Goal: Information Seeking & Learning: Learn about a topic

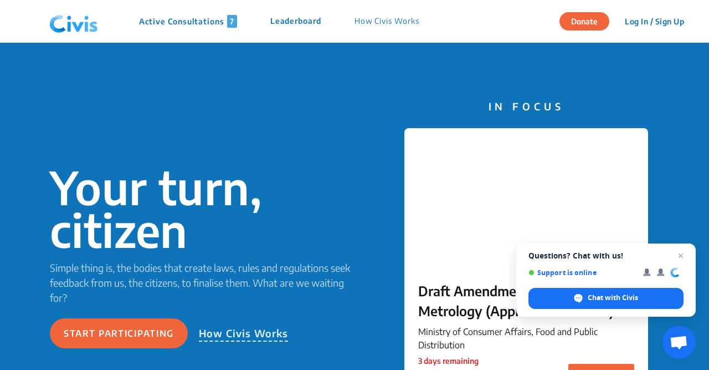
click at [309, 120] on div "Your turn, citizen Simple thing is, the bodies that create laws, rules and regu…" at bounding box center [354, 257] width 709 height 428
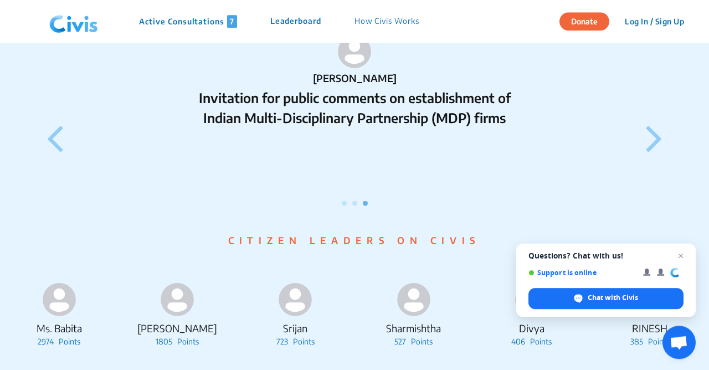
scroll to position [1037, 0]
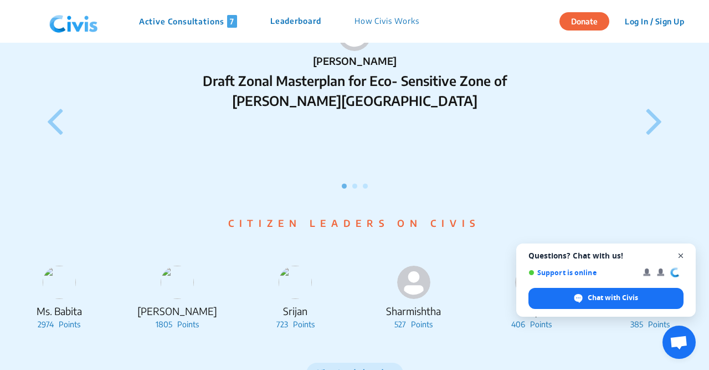
click at [687, 256] on span "Close chat" at bounding box center [681, 256] width 14 height 14
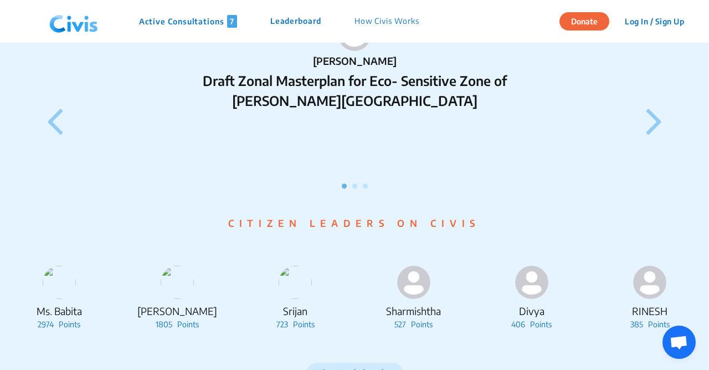
click at [174, 21] on p "Active Consultations 7" at bounding box center [188, 21] width 98 height 13
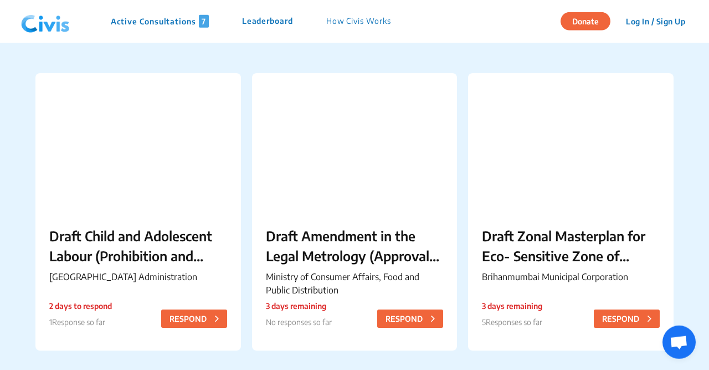
scroll to position [86, 0]
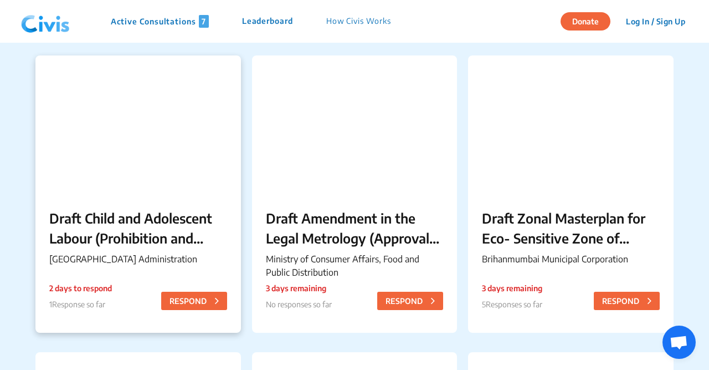
click at [108, 236] on p "Draft Child and Adolescent Labour (Prohibition and Regulation) Chandigarh Rules…" at bounding box center [138, 228] width 178 height 40
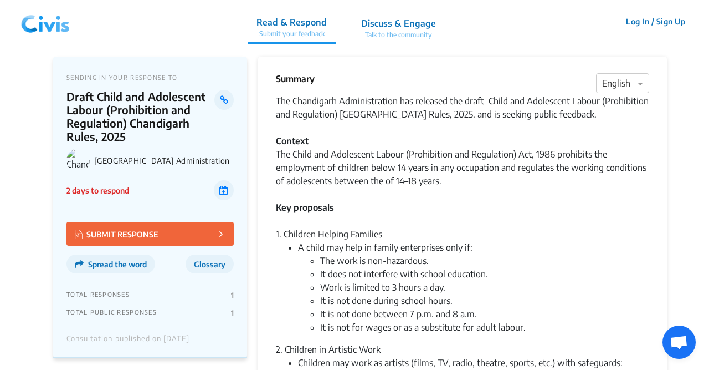
click at [146, 305] on div "TOTAL RESPONSES 1 TOTAL PUBLIC RESPONSES 1" at bounding box center [150, 304] width 194 height 44
click at [505, 206] on div "The Chandigarh Administration has released the draft Child and Adolescent Labou…" at bounding box center [462, 160] width 373 height 133
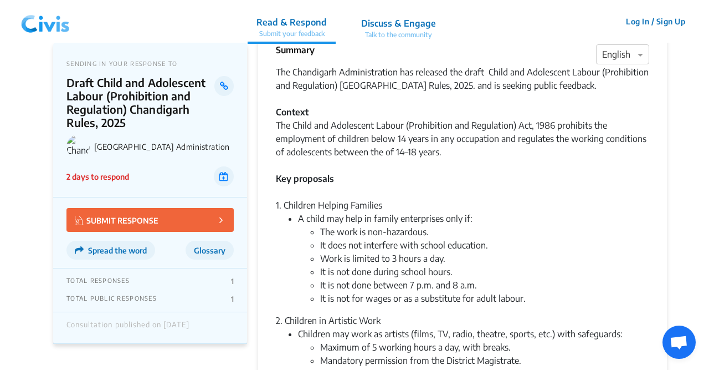
scroll to position [58, 0]
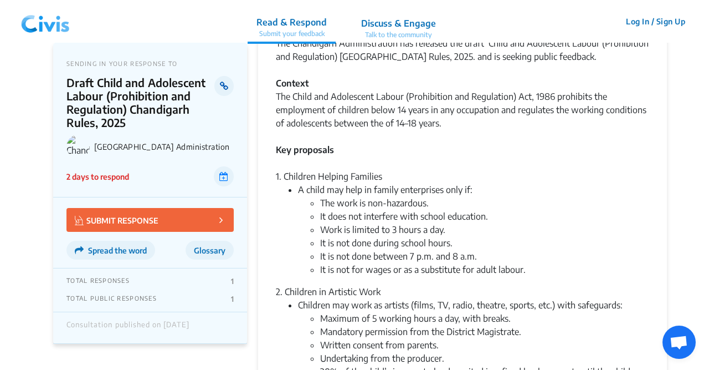
click at [230, 91] on link at bounding box center [223, 86] width 19 height 20
click at [406, 180] on div "1. Children Helping Families" at bounding box center [462, 176] width 373 height 13
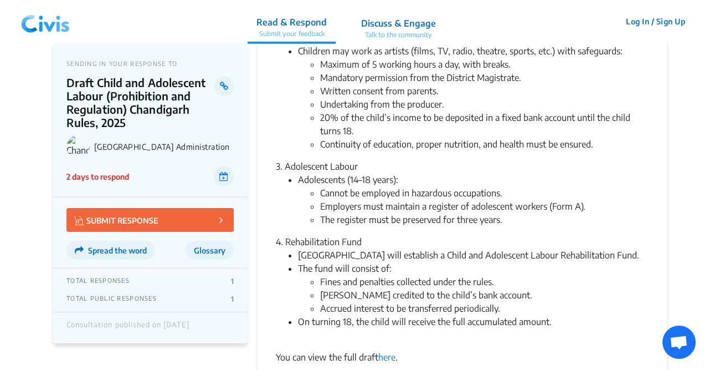
scroll to position [317, 0]
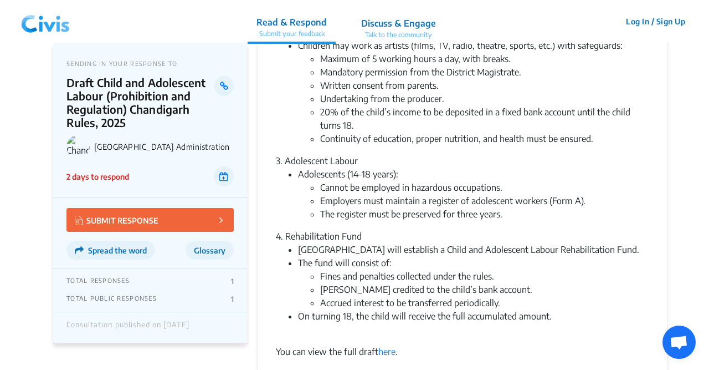
click at [465, 256] on li "[GEOGRAPHIC_DATA] will establish a Child and Adolescent Labour Rehabilitation F…" at bounding box center [473, 249] width 351 height 13
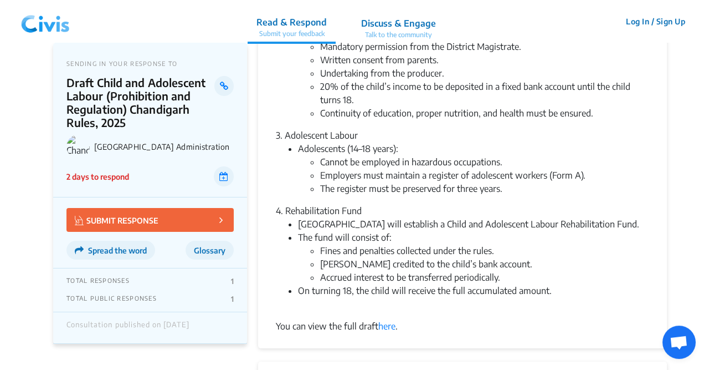
scroll to position [346, 0]
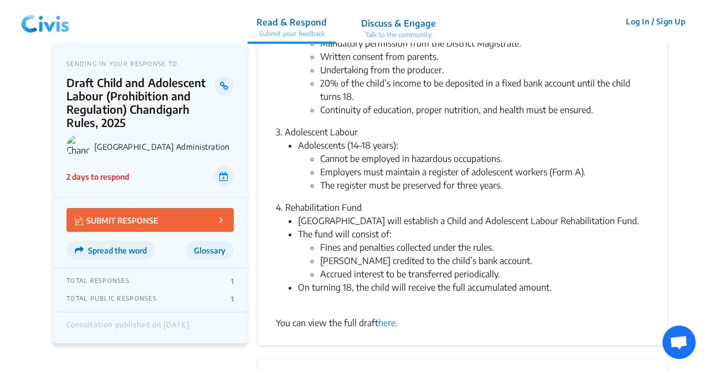
click at [328, 165] on li "Cannot be employed in hazardous occupations." at bounding box center [484, 158] width 329 height 13
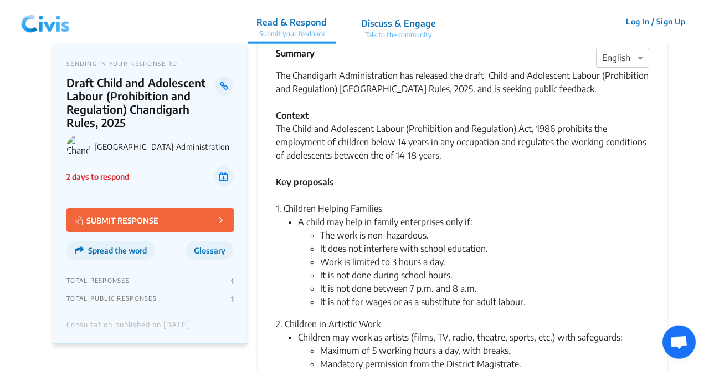
scroll to position [0, 0]
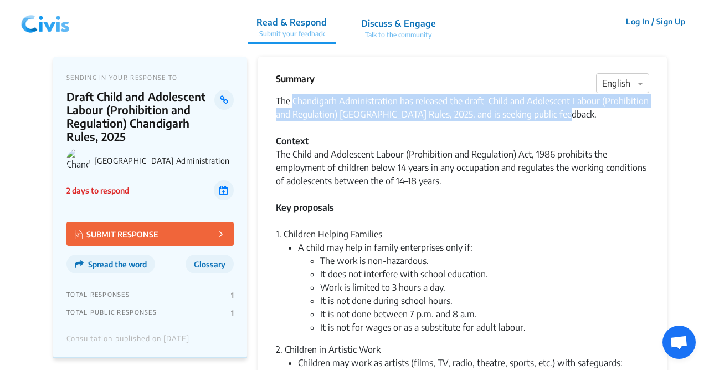
drag, startPoint x: 293, startPoint y: 100, endPoint x: 556, endPoint y: 112, distance: 263.5
click at [556, 112] on div "The Chandigarh Administration has released the draft Child and Adolescent Labou…" at bounding box center [462, 160] width 373 height 133
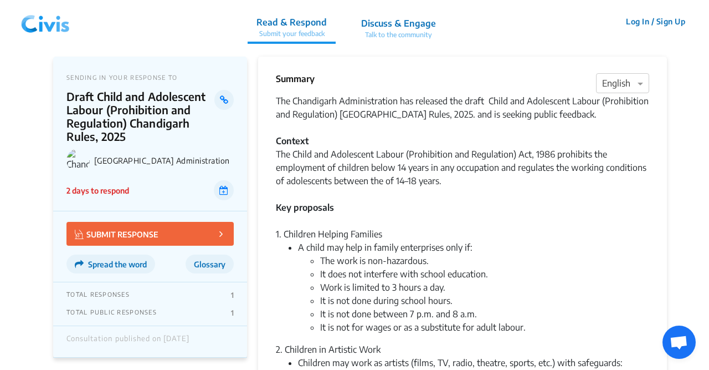
click at [556, 112] on div "The Chandigarh Administration has released the draft Child and Adolescent Labou…" at bounding box center [462, 160] width 373 height 133
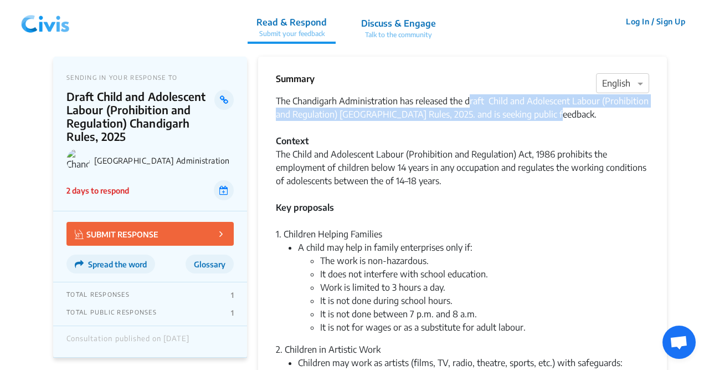
drag, startPoint x: 468, startPoint y: 99, endPoint x: 554, endPoint y: 111, distance: 86.1
click at [554, 111] on div "The Chandigarh Administration has released the draft Child and Adolescent Labou…" at bounding box center [462, 160] width 373 height 133
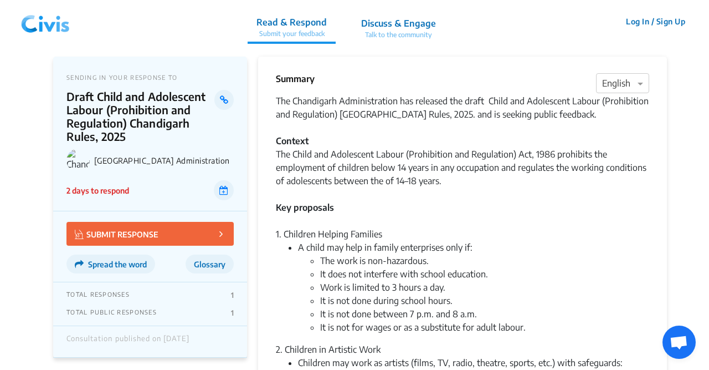
click at [567, 122] on div "The Chandigarh Administration has released the draft Child and Adolescent Labou…" at bounding box center [462, 160] width 373 height 133
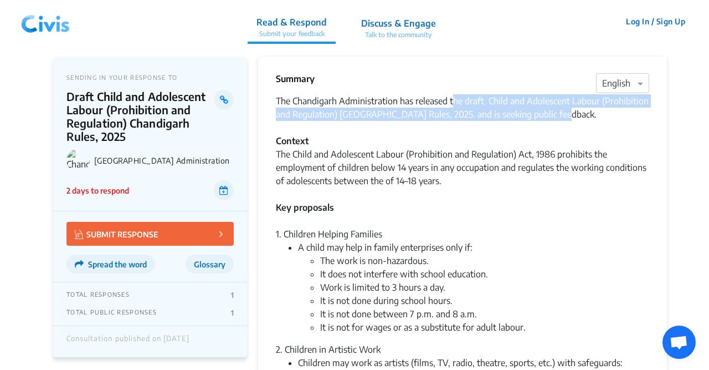
drag, startPoint x: 562, startPoint y: 112, endPoint x: 452, endPoint y: 96, distance: 112.1
click at [452, 96] on div "The Chandigarh Administration has released the draft Child and Adolescent Labou…" at bounding box center [462, 160] width 373 height 133
copy div "the draft Child and Adolescent Labour (Prohibition and Regulation) Chandigarh R…"
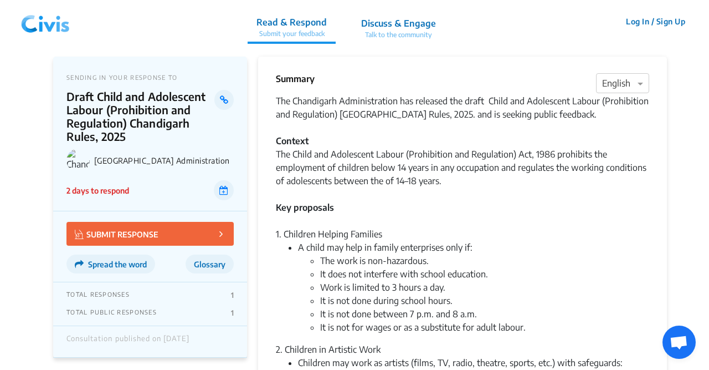
click at [367, 136] on div "The Chandigarh Administration has released the draft Child and Adolescent Labou…" at bounding box center [462, 160] width 373 height 133
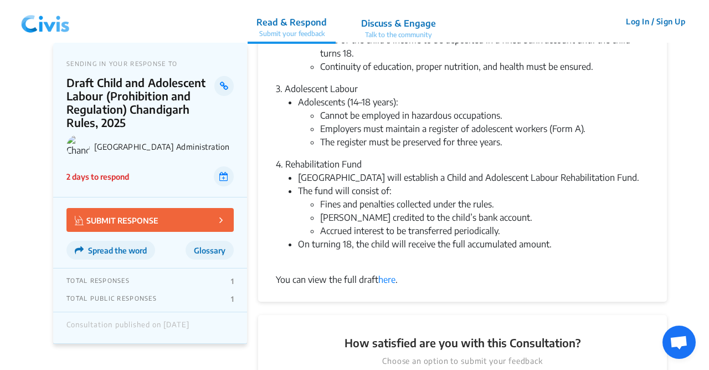
scroll to position [450, 0]
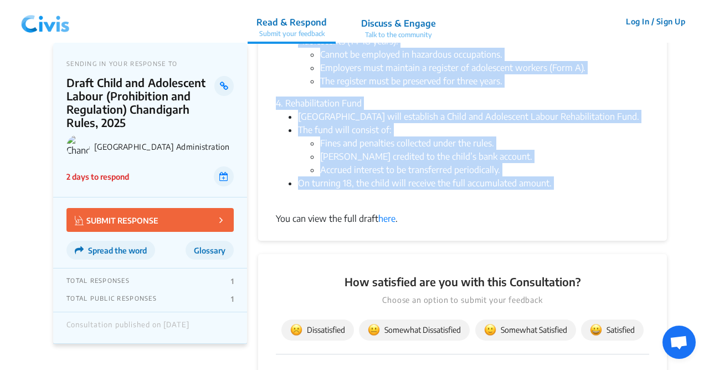
drag, startPoint x: 276, startPoint y: 141, endPoint x: 550, endPoint y: 207, distance: 281.5
click at [550, 203] on li "On turning 18, the child will receive the full accumulated amount." at bounding box center [473, 189] width 351 height 27
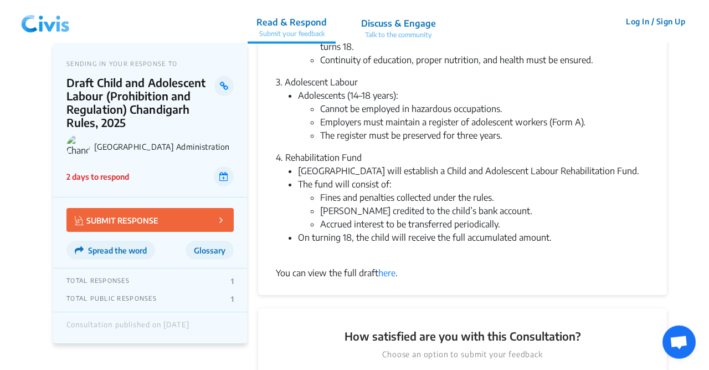
scroll to position [392, 0]
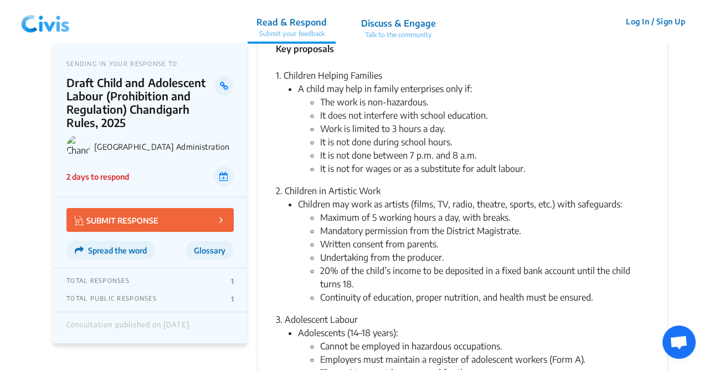
scroll to position [18, 0]
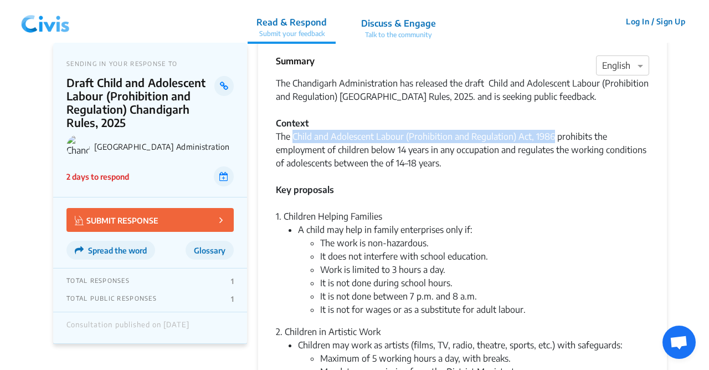
drag, startPoint x: 292, startPoint y: 135, endPoint x: 555, endPoint y: 132, distance: 262.6
click at [555, 132] on div "The Chandigarh Administration has released the draft Child and Adolescent Labou…" at bounding box center [462, 142] width 373 height 133
copy div "Child and Adolescent Labour (Prohibition and Regulation) Act, 1986"
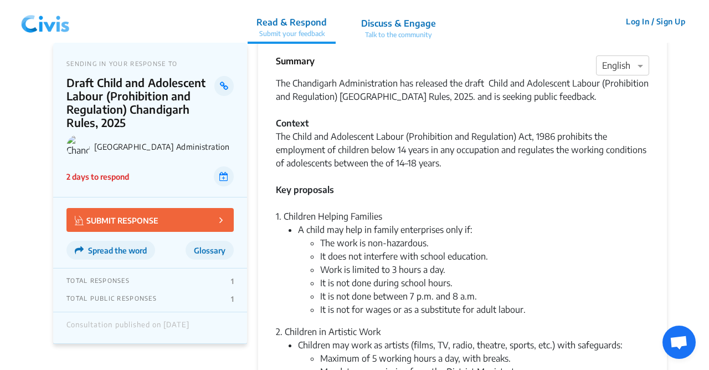
click at [550, 185] on div "The Chandigarh Administration has released the draft Child and Adolescent Labou…" at bounding box center [462, 142] width 373 height 133
click at [449, 206] on div "The Chandigarh Administration has released the draft Child and Adolescent Labou…" at bounding box center [462, 142] width 373 height 133
click at [338, 198] on div "The Chandigarh Administration has released the draft Child and Adolescent Labou…" at bounding box center [462, 142] width 373 height 133
click at [435, 125] on div "The Chandigarh Administration has released the draft Child and Adolescent Labou…" at bounding box center [462, 142] width 373 height 133
drag, startPoint x: 443, startPoint y: 168, endPoint x: 328, endPoint y: 140, distance: 118.1
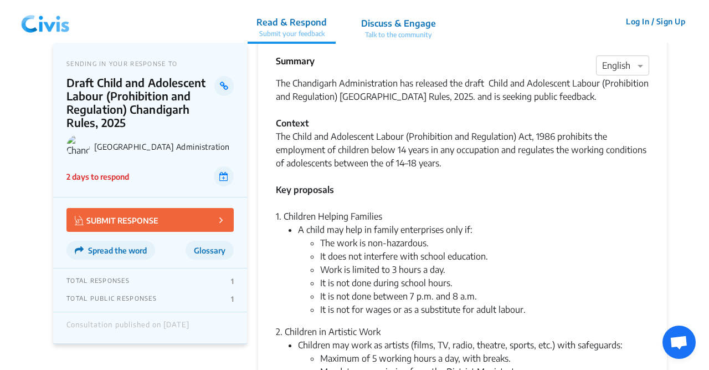
click at [328, 140] on div "The Chandigarh Administration has released the draft Child and Adolescent Labou…" at bounding box center [462, 142] width 373 height 133
drag, startPoint x: 328, startPoint y: 140, endPoint x: 265, endPoint y: 140, distance: 62.6
click at [265, 140] on div "Summary × English The Chandigarh Administration has released the draft Child an…" at bounding box center [462, 356] width 409 height 634
click at [281, 129] on div "The Chandigarh Administration has released the draft Child and Adolescent Labou…" at bounding box center [462, 142] width 373 height 133
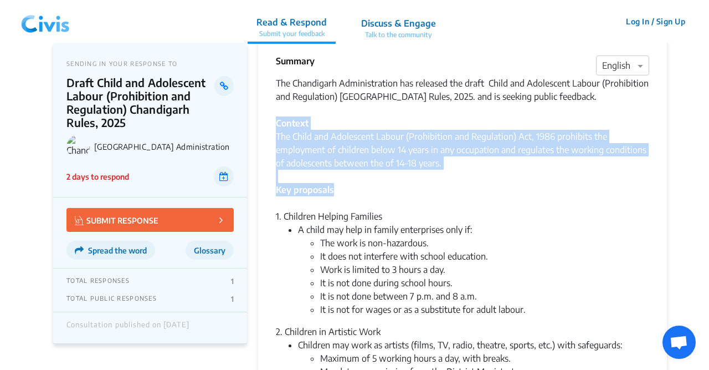
drag, startPoint x: 277, startPoint y: 121, endPoint x: 510, endPoint y: 185, distance: 241.7
click at [510, 185] on div "The Chandigarh Administration has released the draft Child and Adolescent Labou…" at bounding box center [462, 142] width 373 height 133
drag, startPoint x: 510, startPoint y: 185, endPoint x: 442, endPoint y: 157, distance: 73.9
click at [442, 157] on div "The Chandigarh Administration has released the draft Child and Adolescent Labou…" at bounding box center [462, 142] width 373 height 133
drag, startPoint x: 436, startPoint y: 158, endPoint x: 275, endPoint y: 122, distance: 164.5
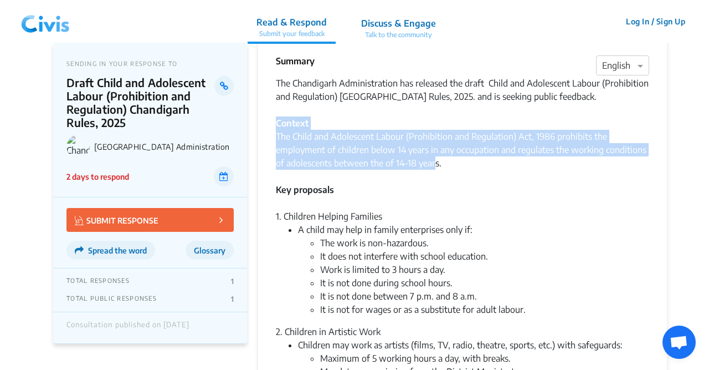
click at [275, 122] on div "Summary × English The Chandigarh Administration has released the draft Child an…" at bounding box center [462, 356] width 409 height 634
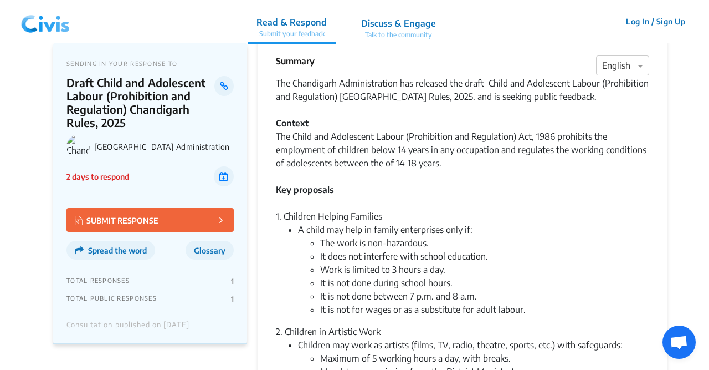
click at [275, 122] on div "Summary × English The Chandigarh Administration has released the draft Child an…" at bounding box center [462, 356] width 409 height 634
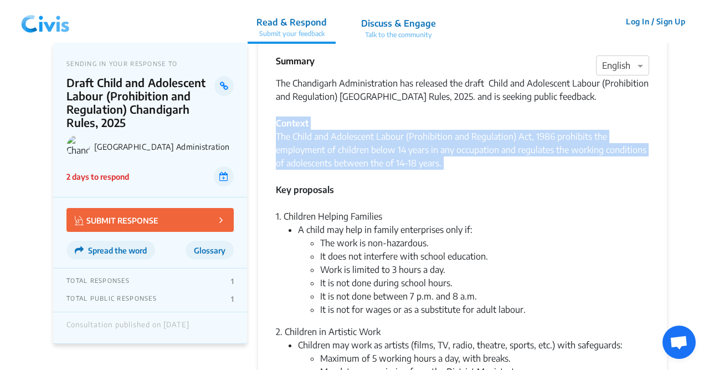
drag, startPoint x: 275, startPoint y: 122, endPoint x: 472, endPoint y: 176, distance: 203.2
click at [472, 176] on div "Summary × English The Chandigarh Administration has released the draft Child an…" at bounding box center [462, 356] width 409 height 634
click at [352, 150] on div "The Chandigarh Administration has released the draft Child and Adolescent Labou…" at bounding box center [462, 142] width 373 height 133
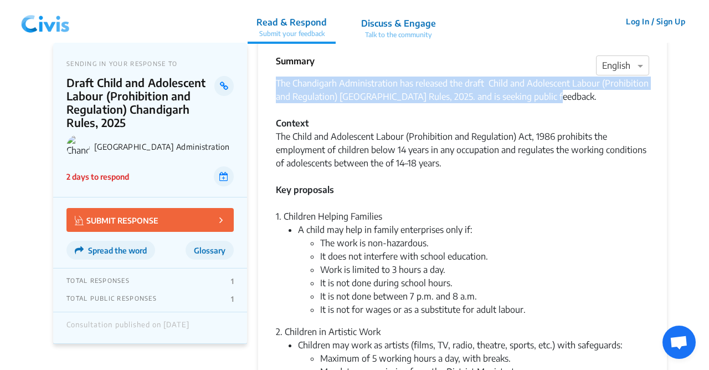
drag, startPoint x: 554, startPoint y: 100, endPoint x: 272, endPoint y: 83, distance: 282.0
click at [272, 83] on div "Summary × English The Chandigarh Administration has released the draft Child an…" at bounding box center [462, 356] width 409 height 634
copy div "The Chandigarh Administration has released the draft Child and Adolescent Labou…"
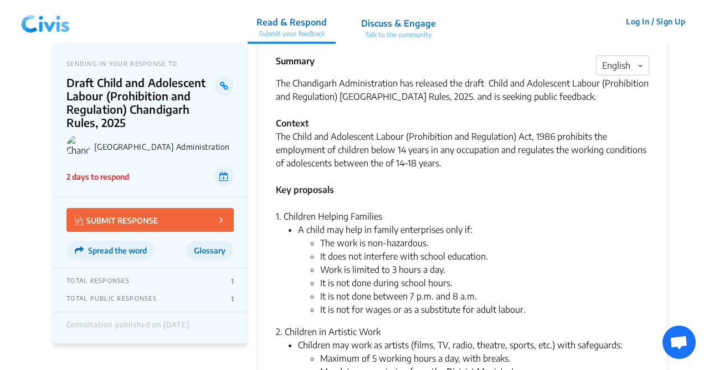
click at [486, 308] on li "It is not for wages or as a substitute for adult labour." at bounding box center [484, 309] width 329 height 13
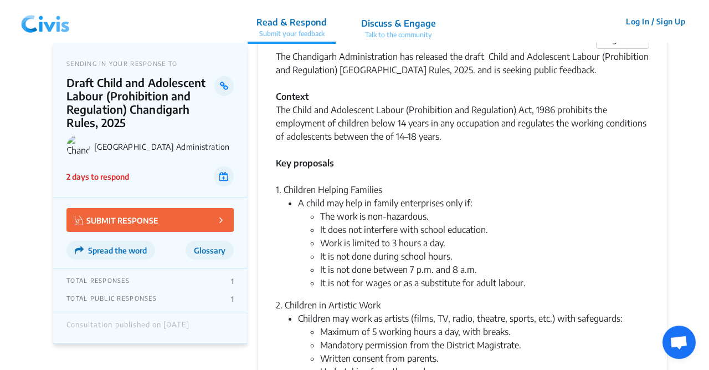
scroll to position [47, 0]
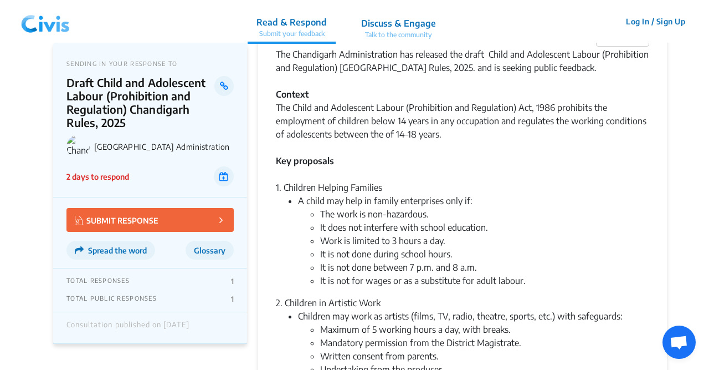
click at [426, 283] on li "It is not for wages or as a substitute for adult labour." at bounding box center [484, 280] width 329 height 13
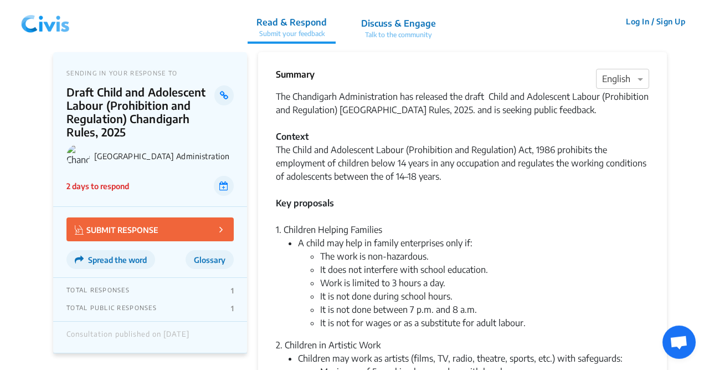
scroll to position [0, 0]
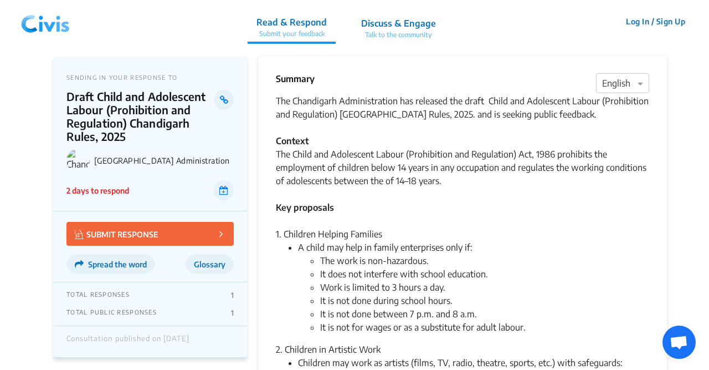
click at [292, 103] on div "The Chandigarh Administration has released the draft Child and Adolescent Labou…" at bounding box center [462, 160] width 373 height 133
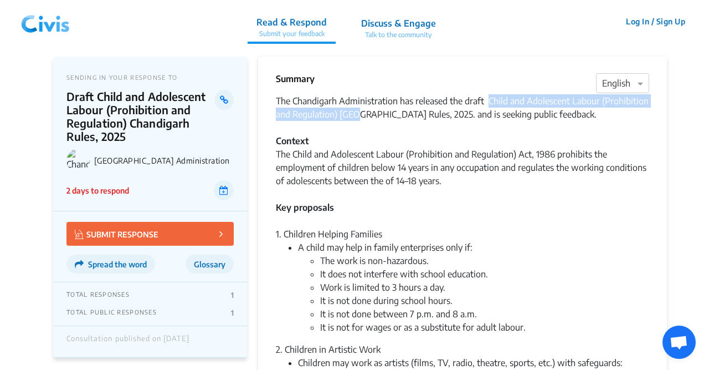
drag, startPoint x: 402, startPoint y: 113, endPoint x: 493, endPoint y: 80, distance: 96.6
click at [399, 111] on div "The Chandigarh Administration has released the draft Child and Adolescent Labou…" at bounding box center [462, 160] width 373 height 133
drag, startPoint x: 467, startPoint y: 100, endPoint x: 431, endPoint y: 112, distance: 38.5
click at [431, 112] on div "The Chandigarh Administration has released the draft Child and Adolescent Labou…" at bounding box center [462, 160] width 373 height 133
copy div "draft Child and Adolescent Labour (Prohibition and Regulation) Chandigarh Rules…"
